Goal: Use online tool/utility: Utilize a website feature to perform a specific function

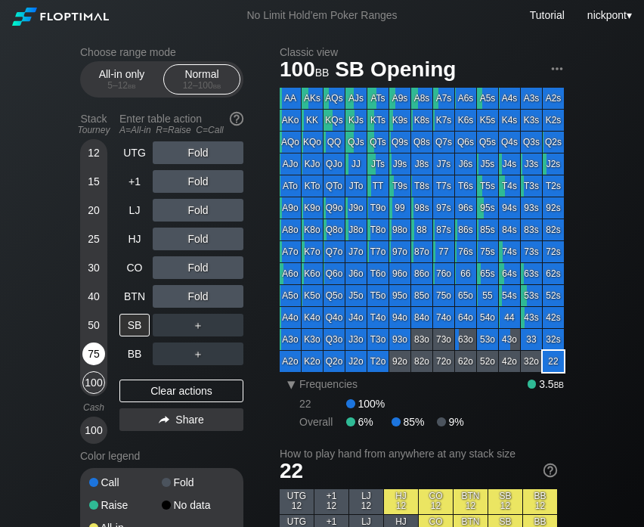
click at [86, 346] on div "75" at bounding box center [93, 354] width 23 height 23
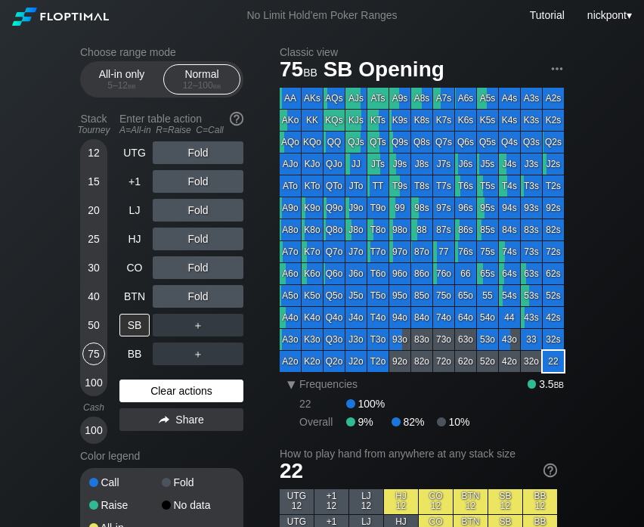
click at [136, 390] on div "Clear actions" at bounding box center [181, 391] width 124 height 23
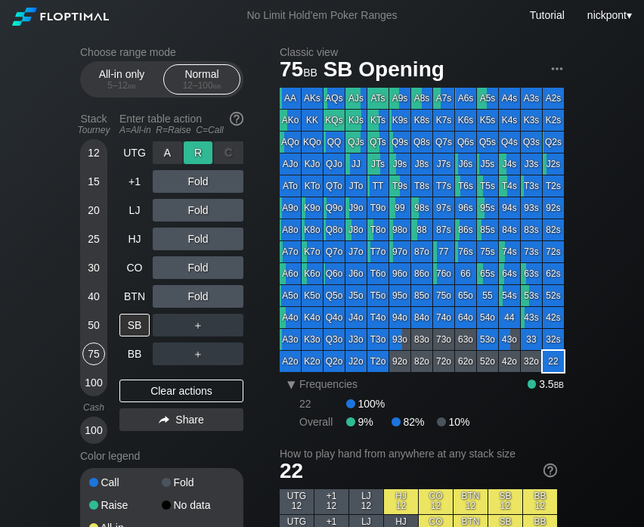
click at [203, 155] on div "R ✕" at bounding box center [198, 152] width 29 height 23
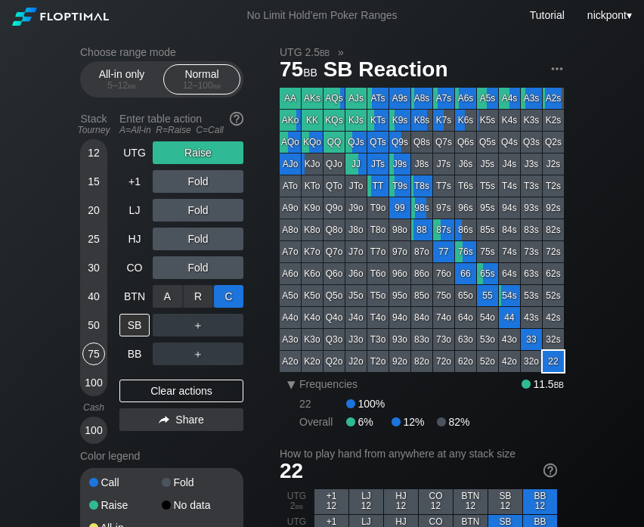
click at [232, 294] on div "C ✕" at bounding box center [228, 296] width 29 height 23
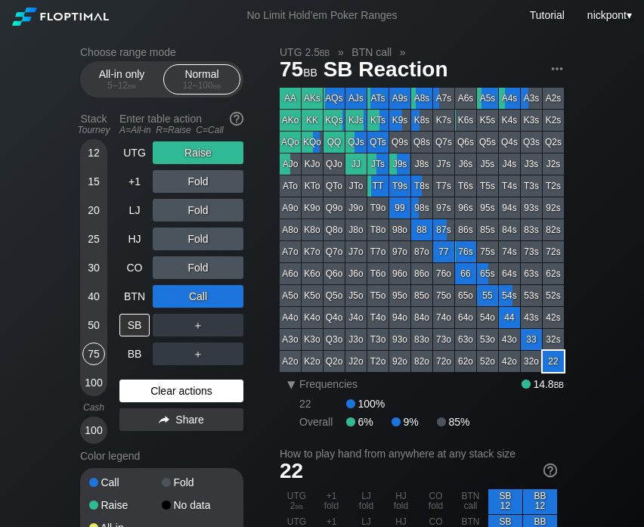
click at [144, 392] on div "Clear actions" at bounding box center [181, 391] width 124 height 23
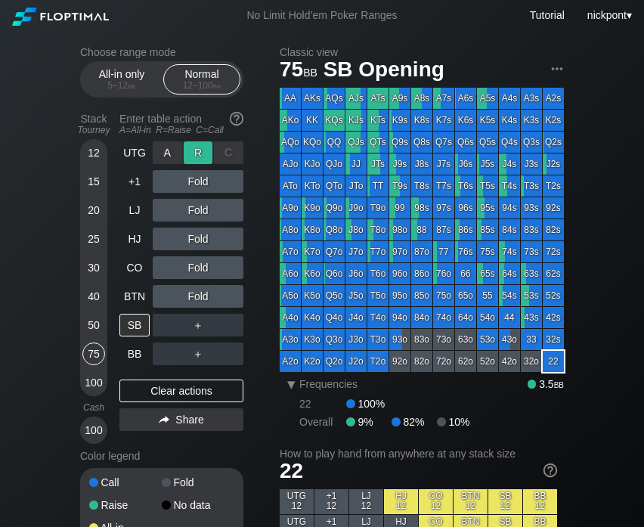
click at [202, 157] on div "R ✕" at bounding box center [198, 152] width 29 height 23
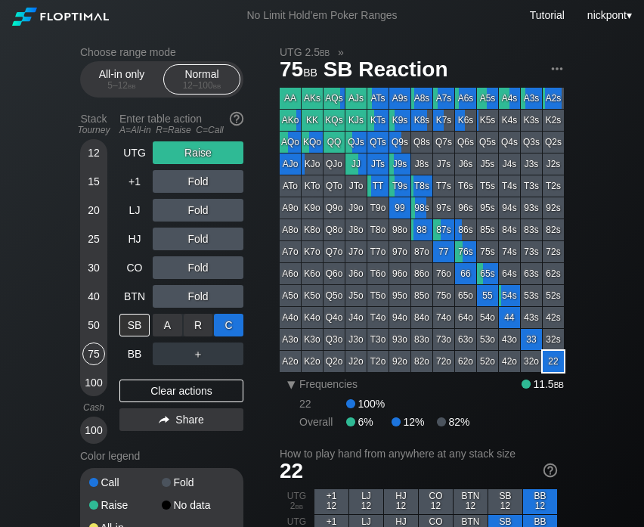
click at [223, 327] on div "C ✕" at bounding box center [228, 325] width 29 height 23
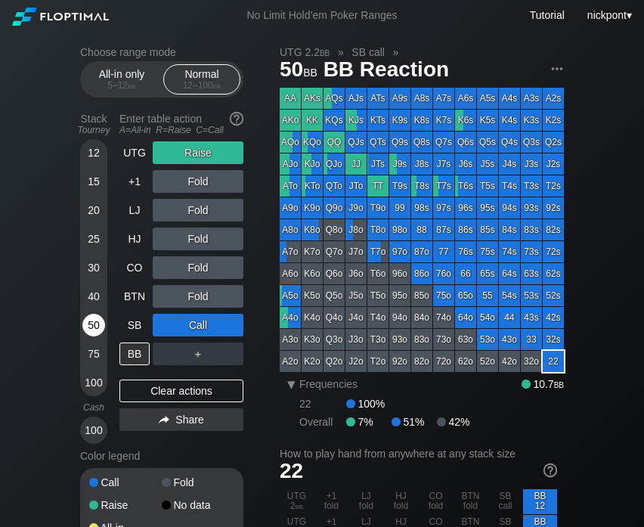
click at [89, 321] on div "50" at bounding box center [93, 325] width 23 height 23
click at [192, 393] on div "Clear actions" at bounding box center [181, 391] width 124 height 23
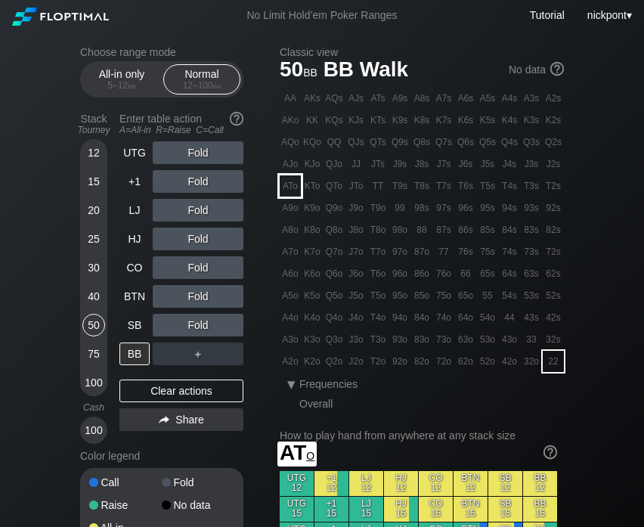
click at [290, 185] on div "ATo" at bounding box center [290, 185] width 21 height 21
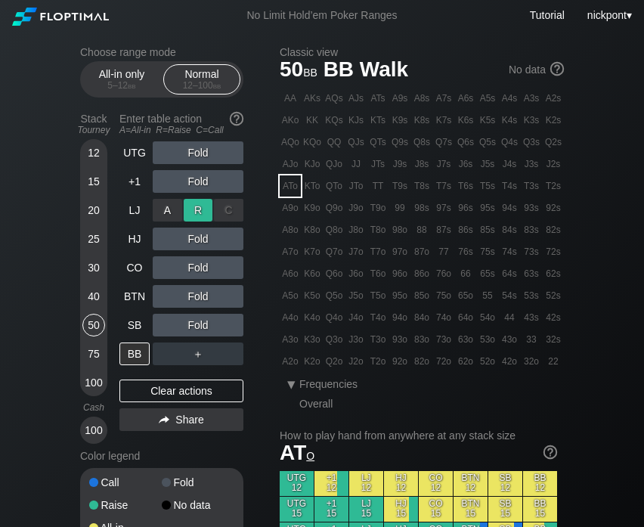
click at [191, 210] on div "R ✕" at bounding box center [198, 210] width 29 height 23
click at [202, 209] on div "R ✕" at bounding box center [198, 210] width 29 height 23
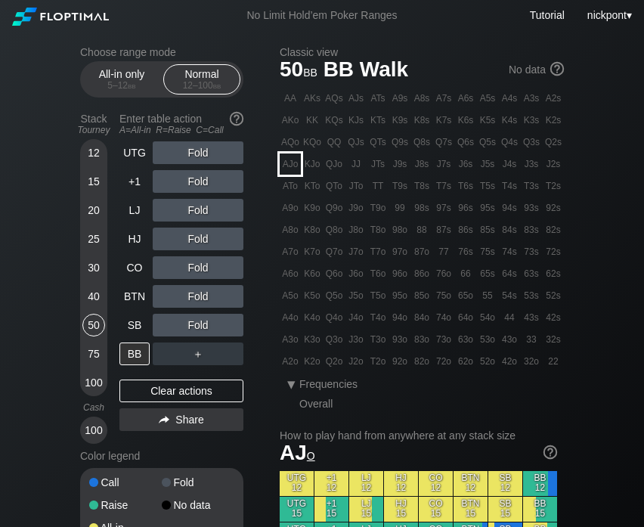
click at [286, 162] on div "AJo" at bounding box center [290, 164] width 21 height 21
